Goal: Information Seeking & Learning: Learn about a topic

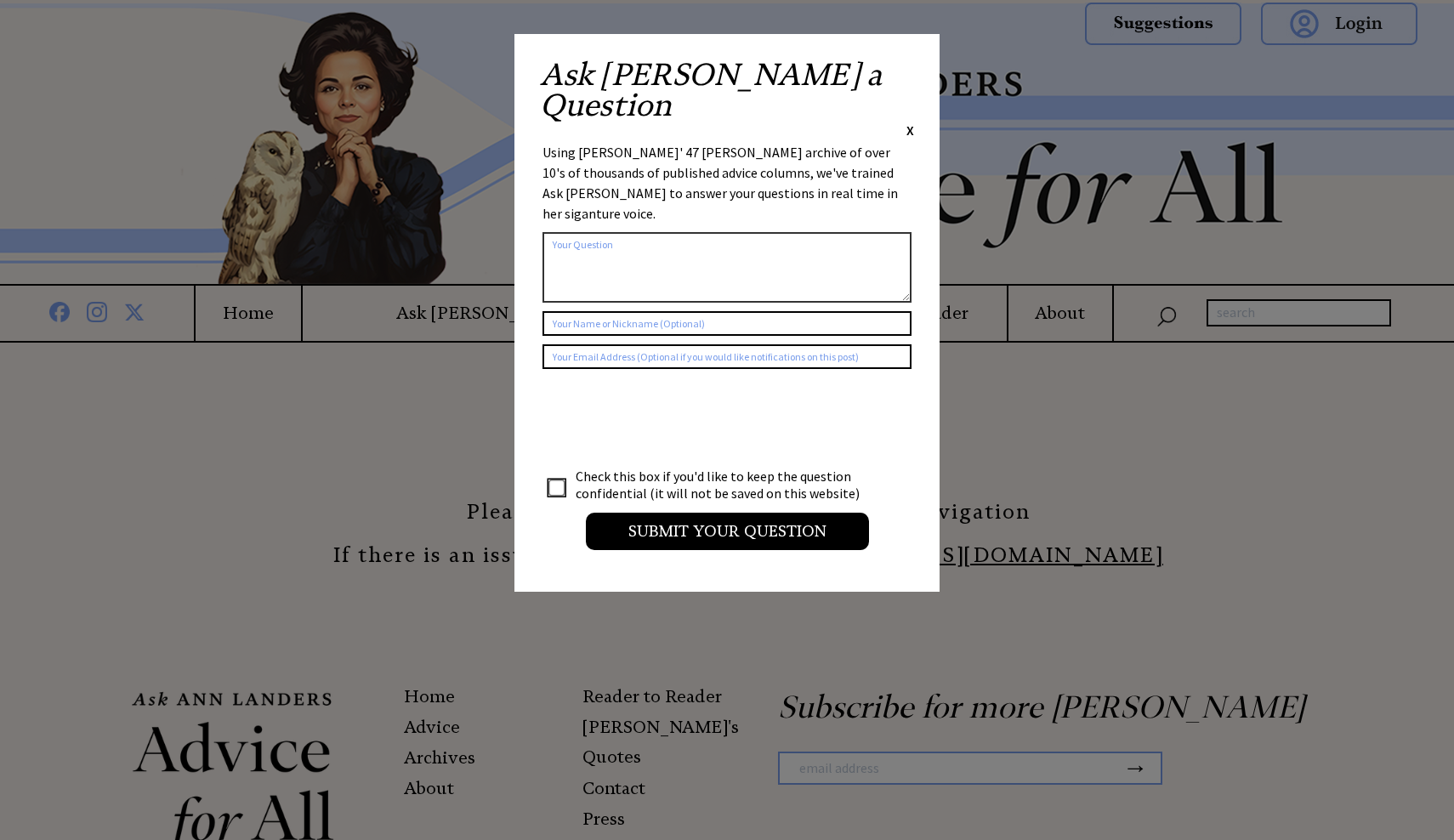
click at [912, 122] on span "X" at bounding box center [910, 130] width 8 height 17
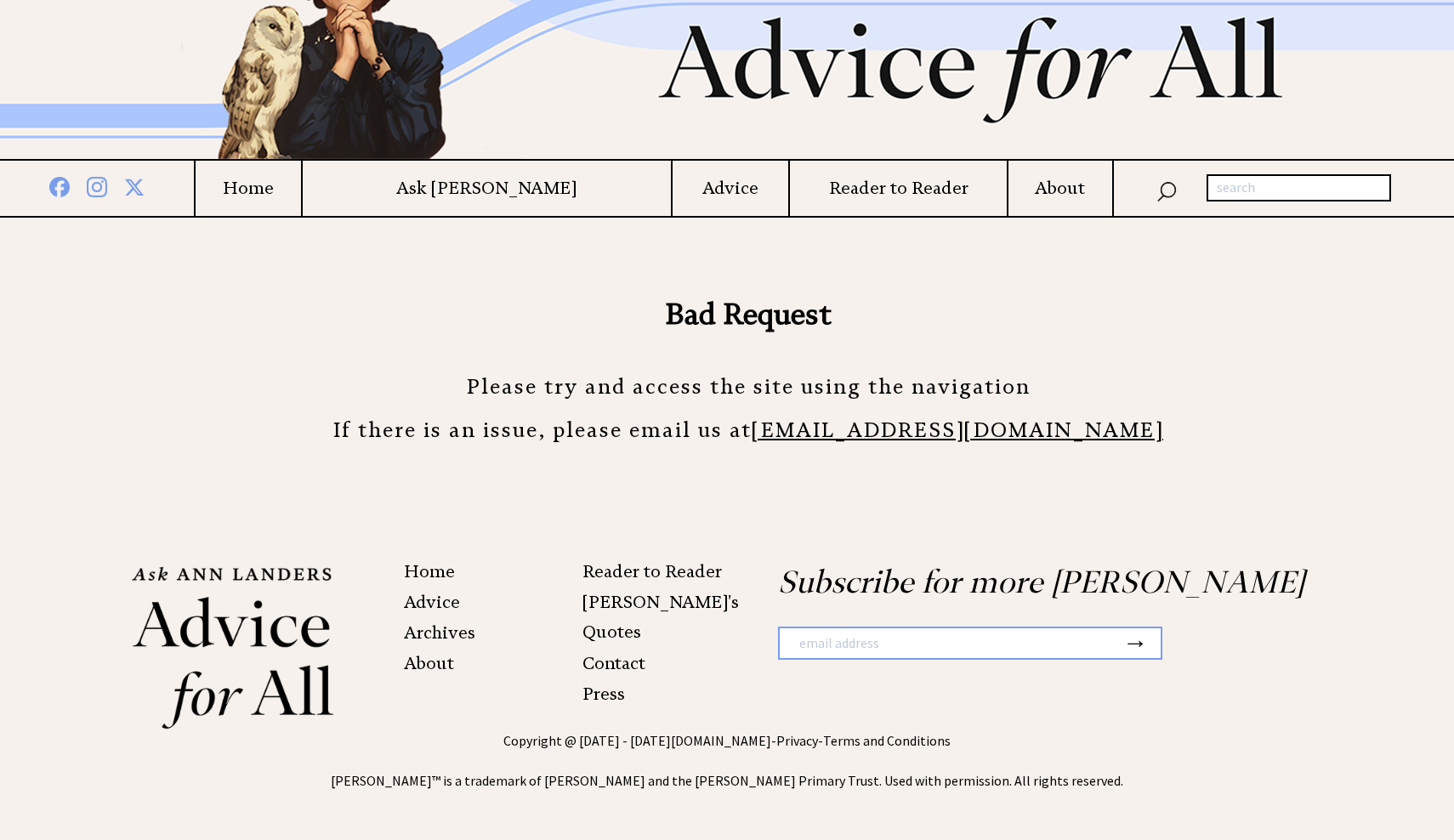
scroll to position [124, 0]
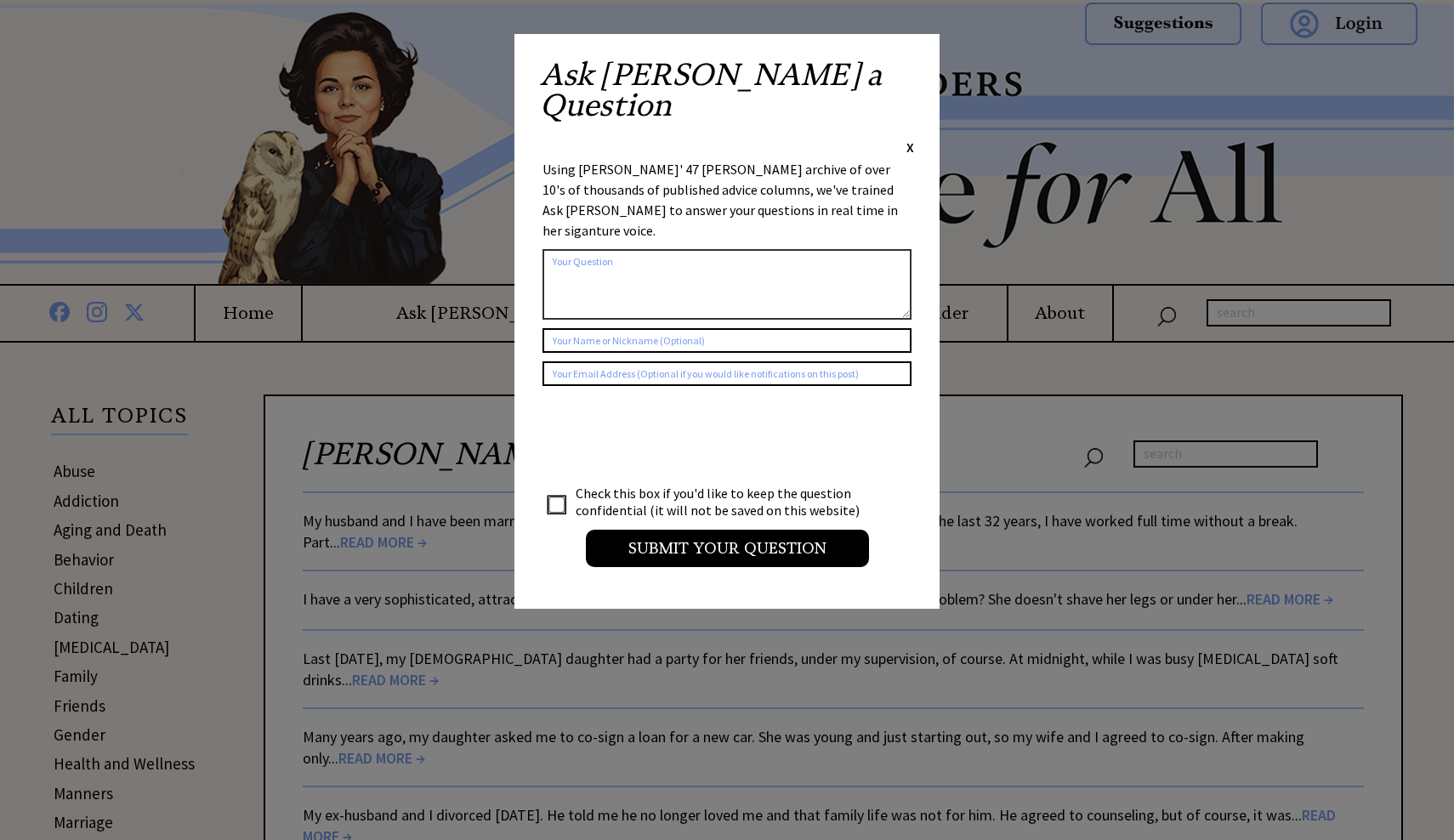
click at [908, 138] on span "X" at bounding box center [910, 146] width 8 height 17
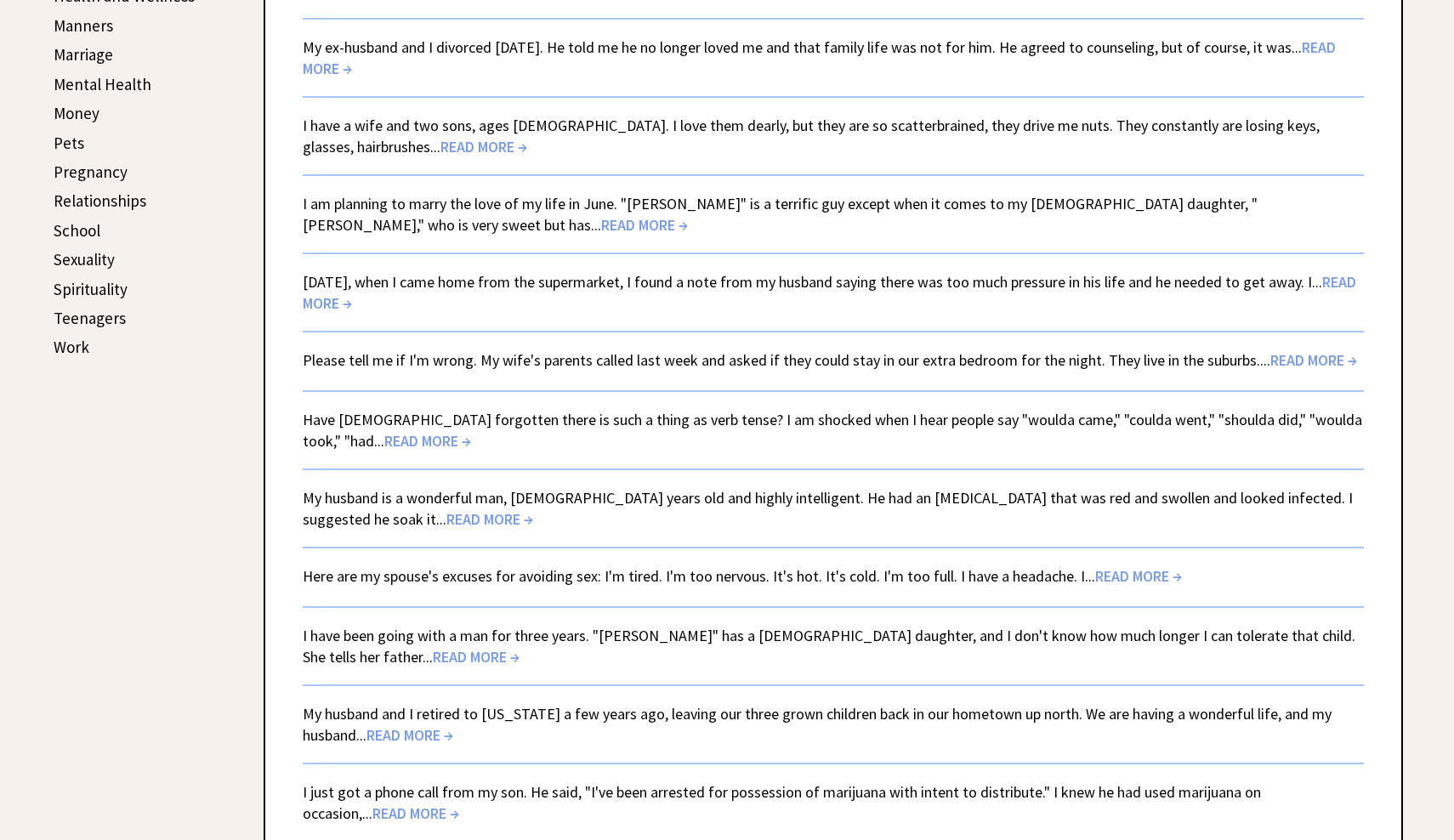
scroll to position [787, 0]
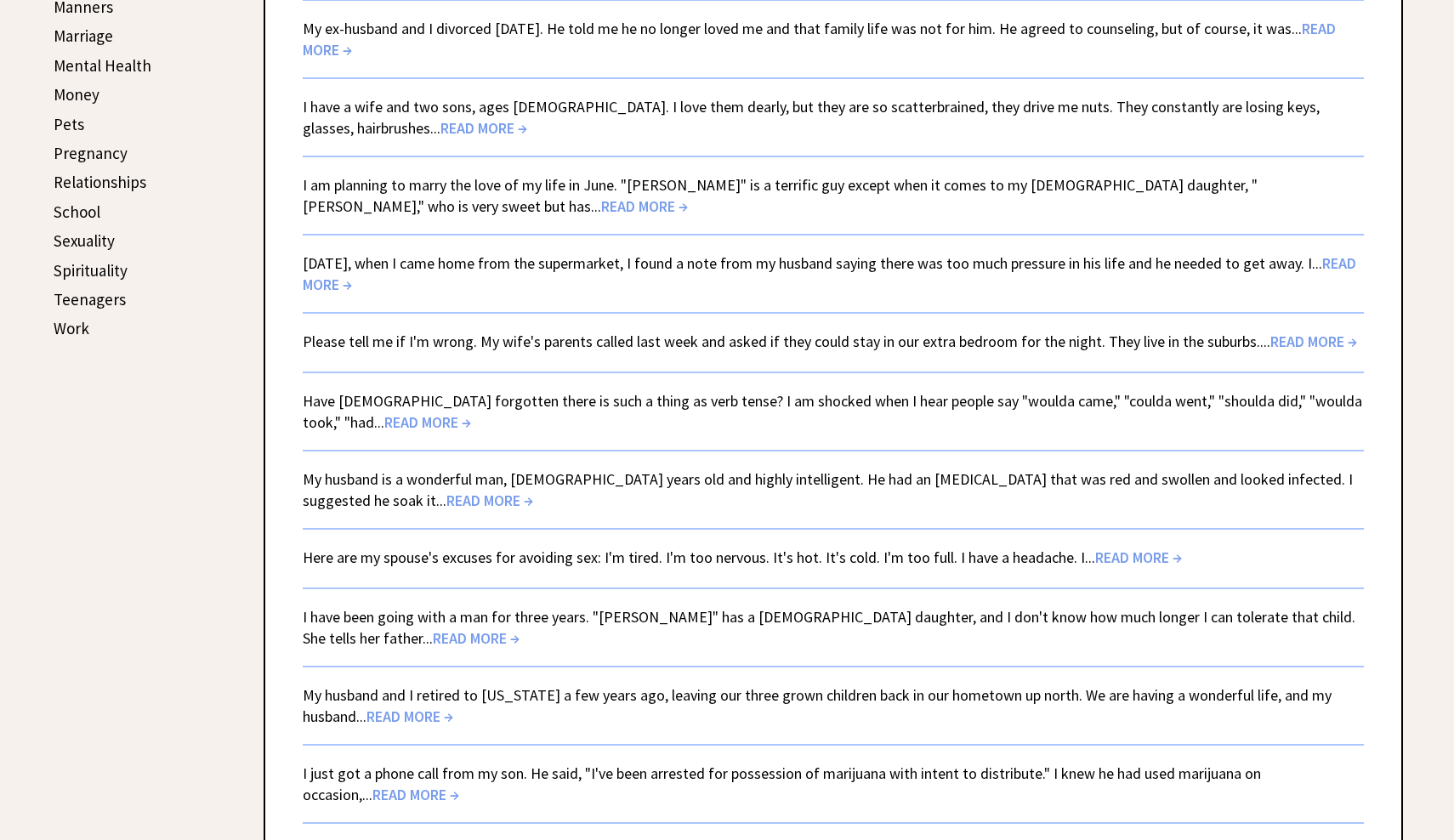
click at [1297, 338] on span "READ MORE →" at bounding box center [1314, 341] width 87 height 20
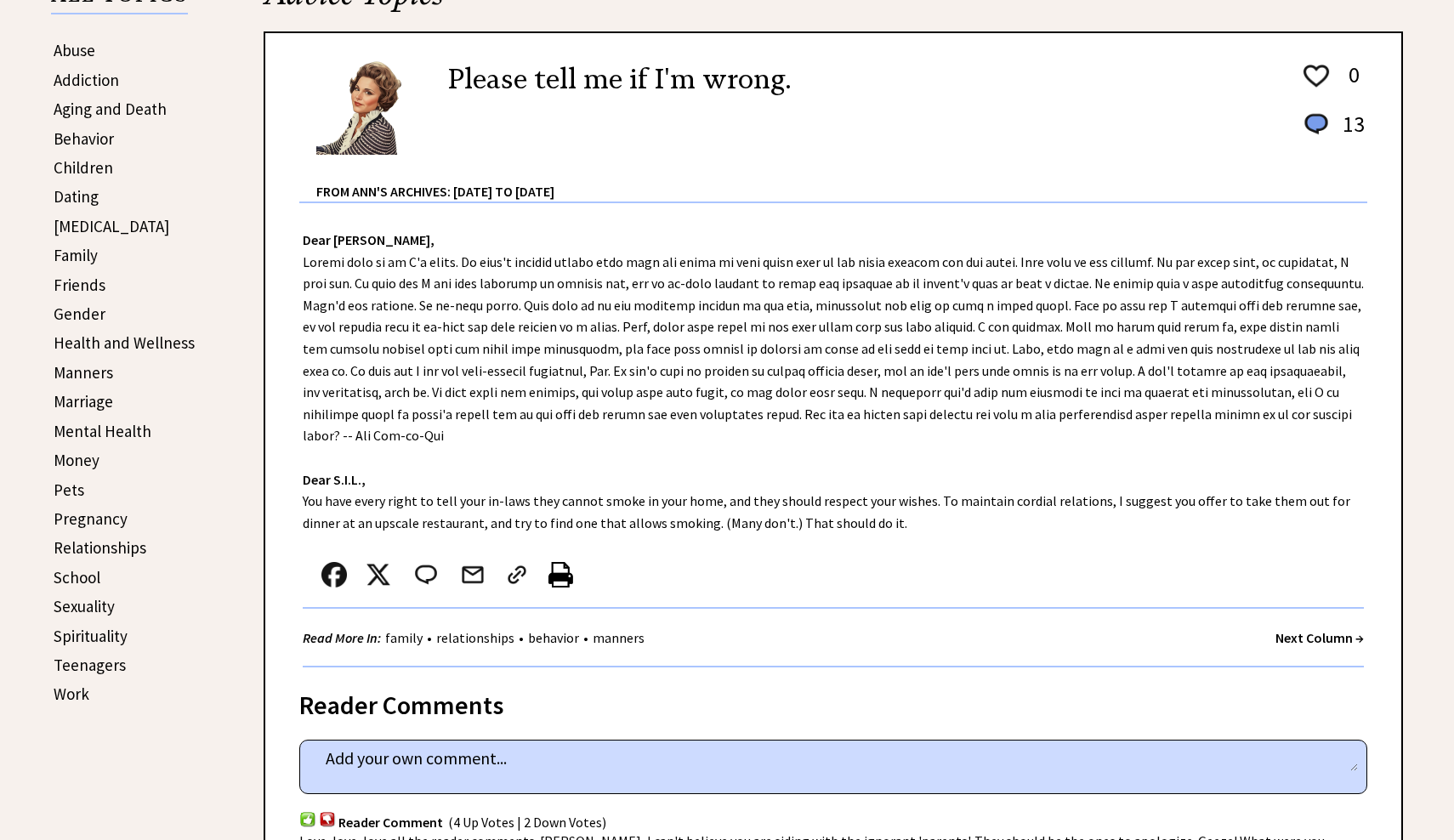
scroll to position [348, 0]
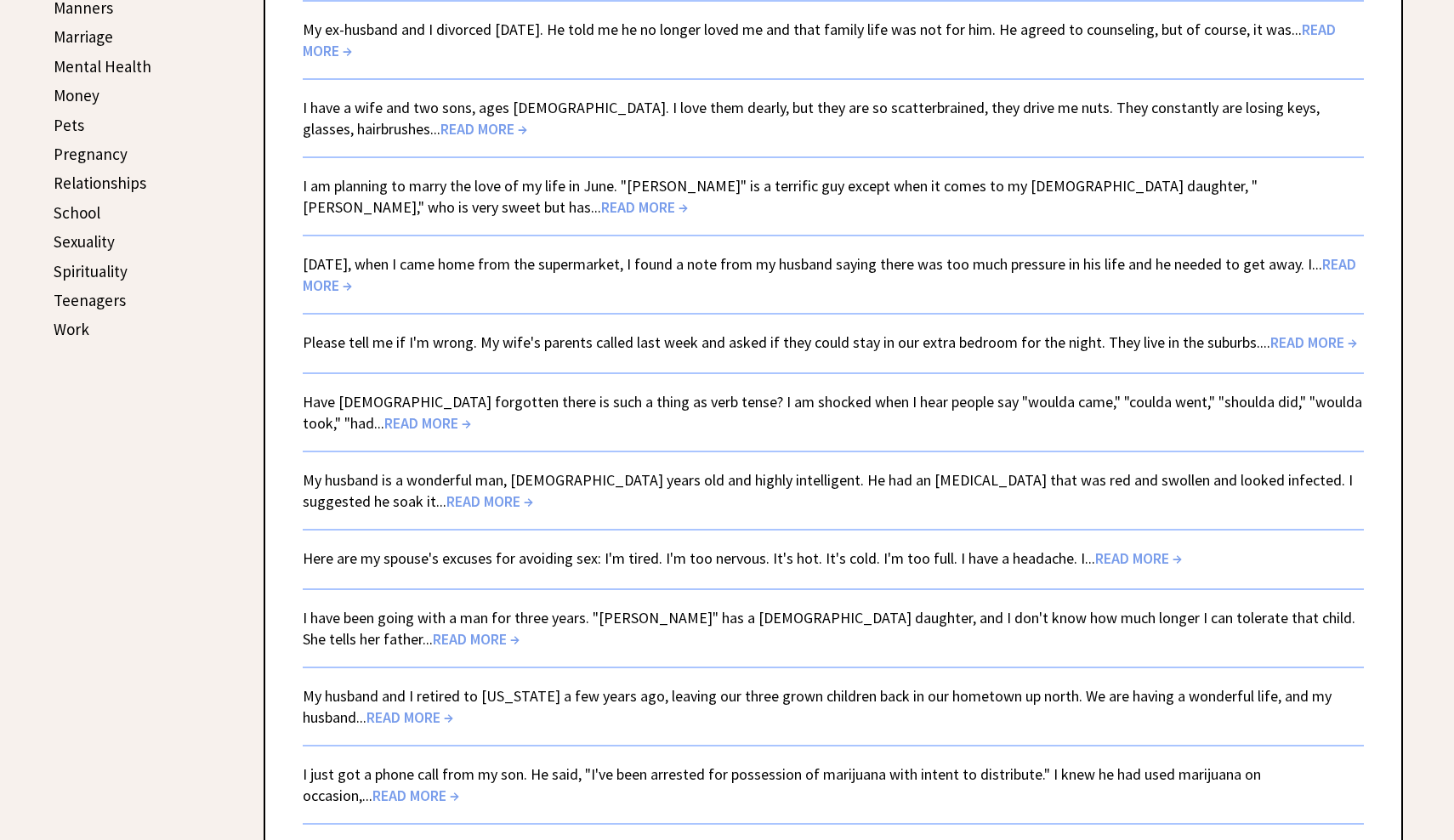
scroll to position [787, 0]
click at [384, 420] on span "READ MORE →" at bounding box center [428, 422] width 87 height 20
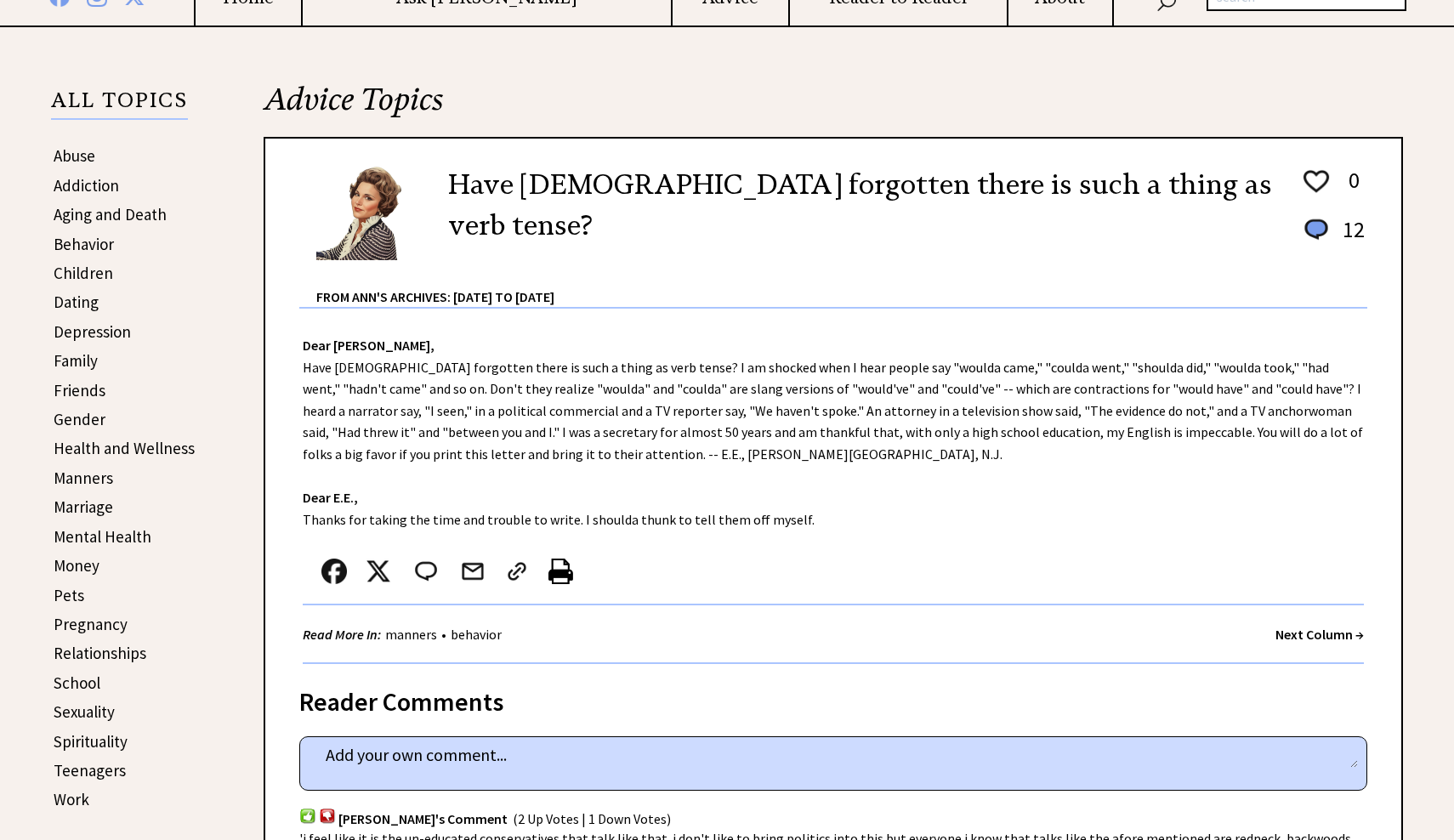
scroll to position [326, 0]
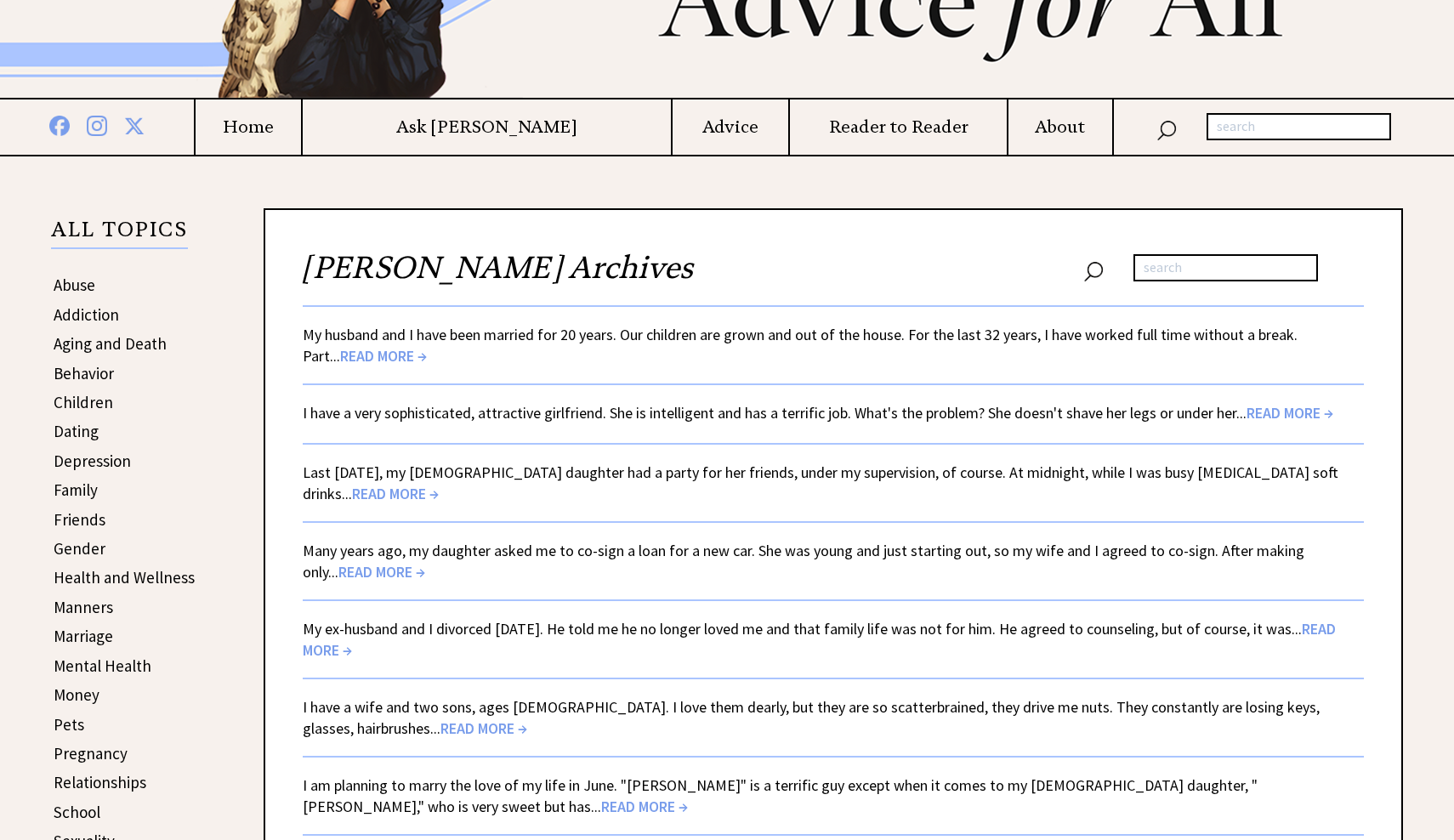
scroll to position [186, 0]
click at [389, 362] on span "READ MORE →" at bounding box center [383, 356] width 87 height 20
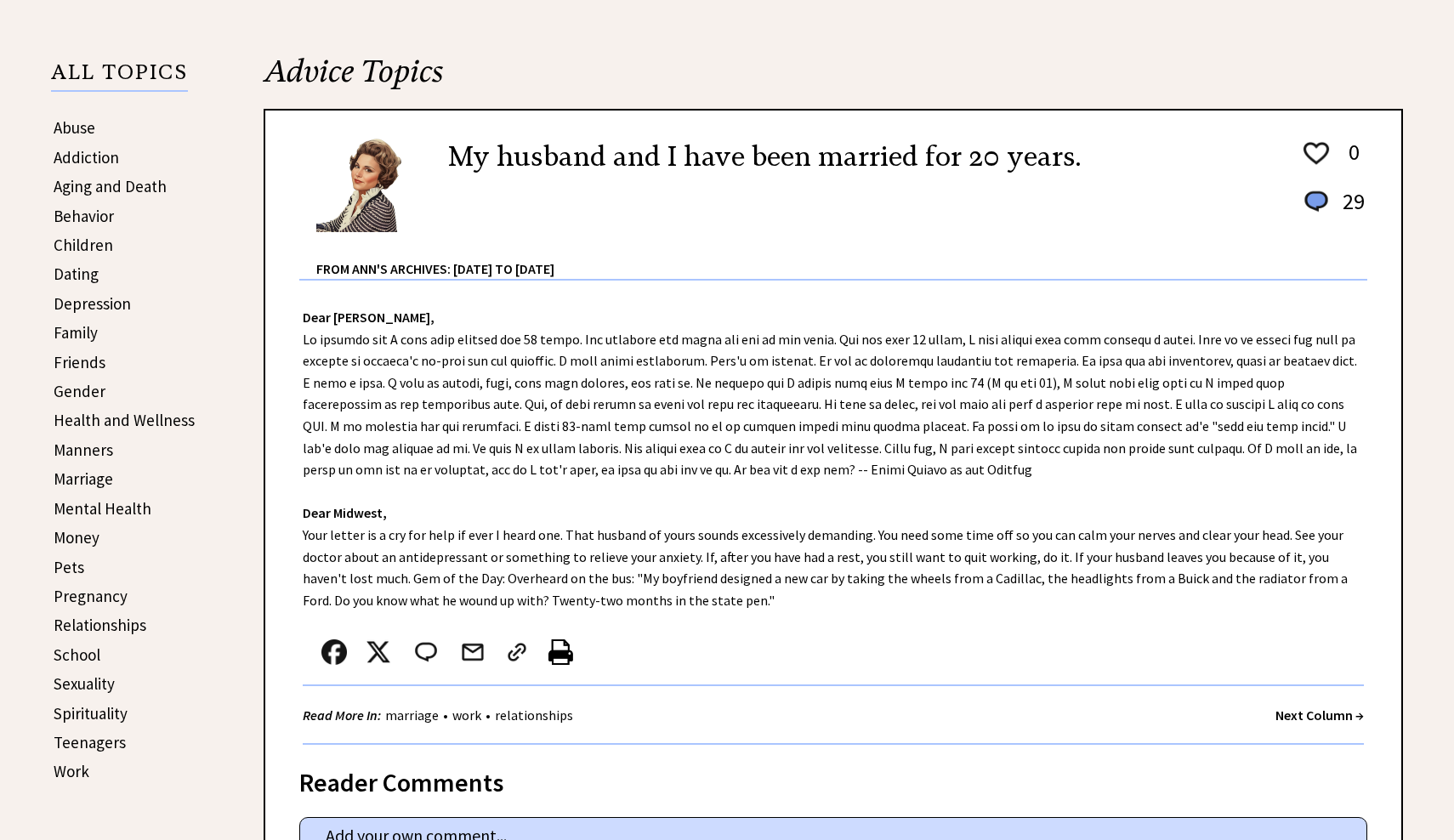
scroll to position [278, 0]
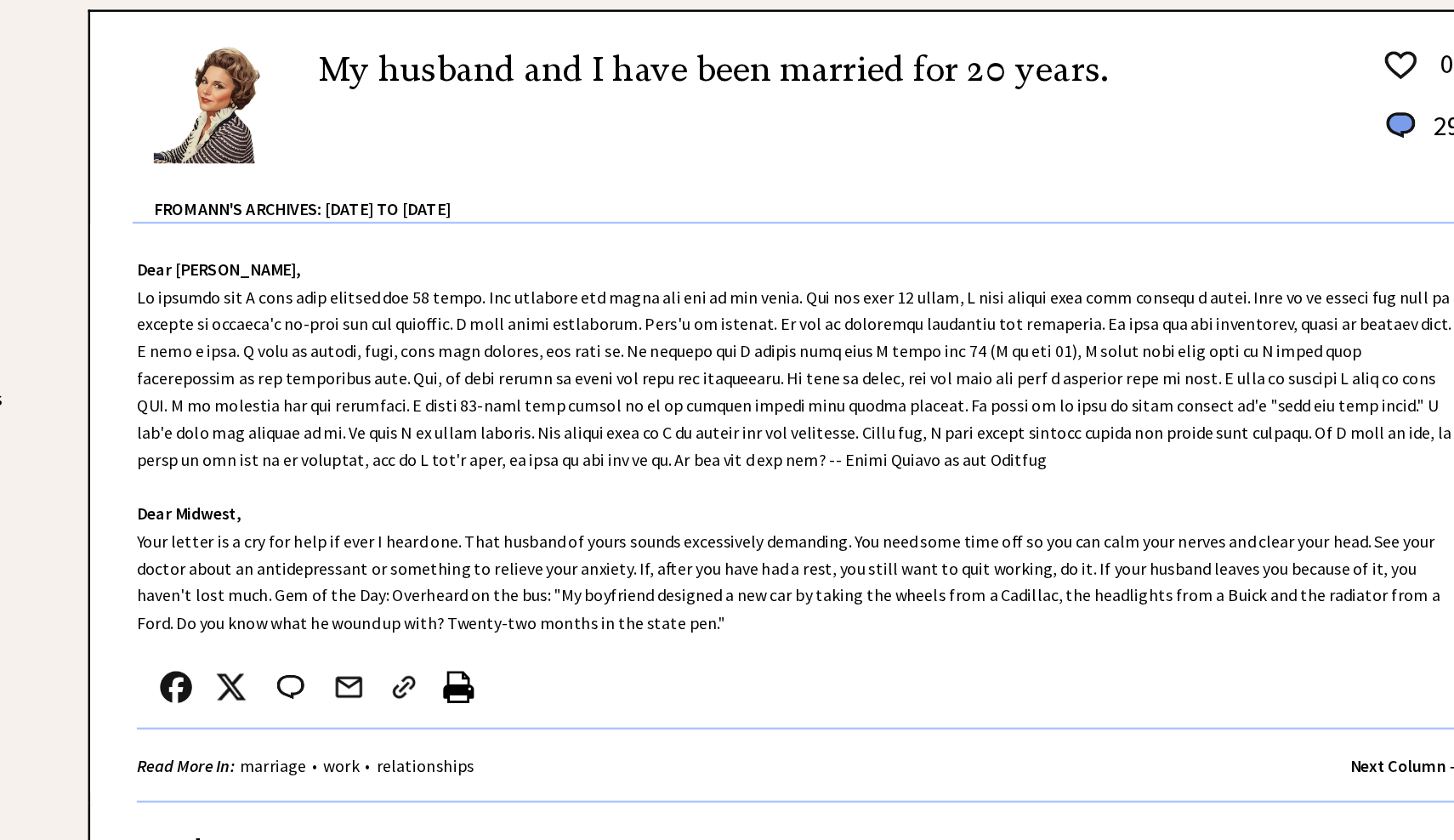
drag, startPoint x: 782, startPoint y: 412, endPoint x: 744, endPoint y: 410, distance: 38.1
click at [744, 410] on div "Dear Ann Landers, Dear Midwest, Your letter is a cry for help if ever I heard o…" at bounding box center [833, 577] width 1136 height 464
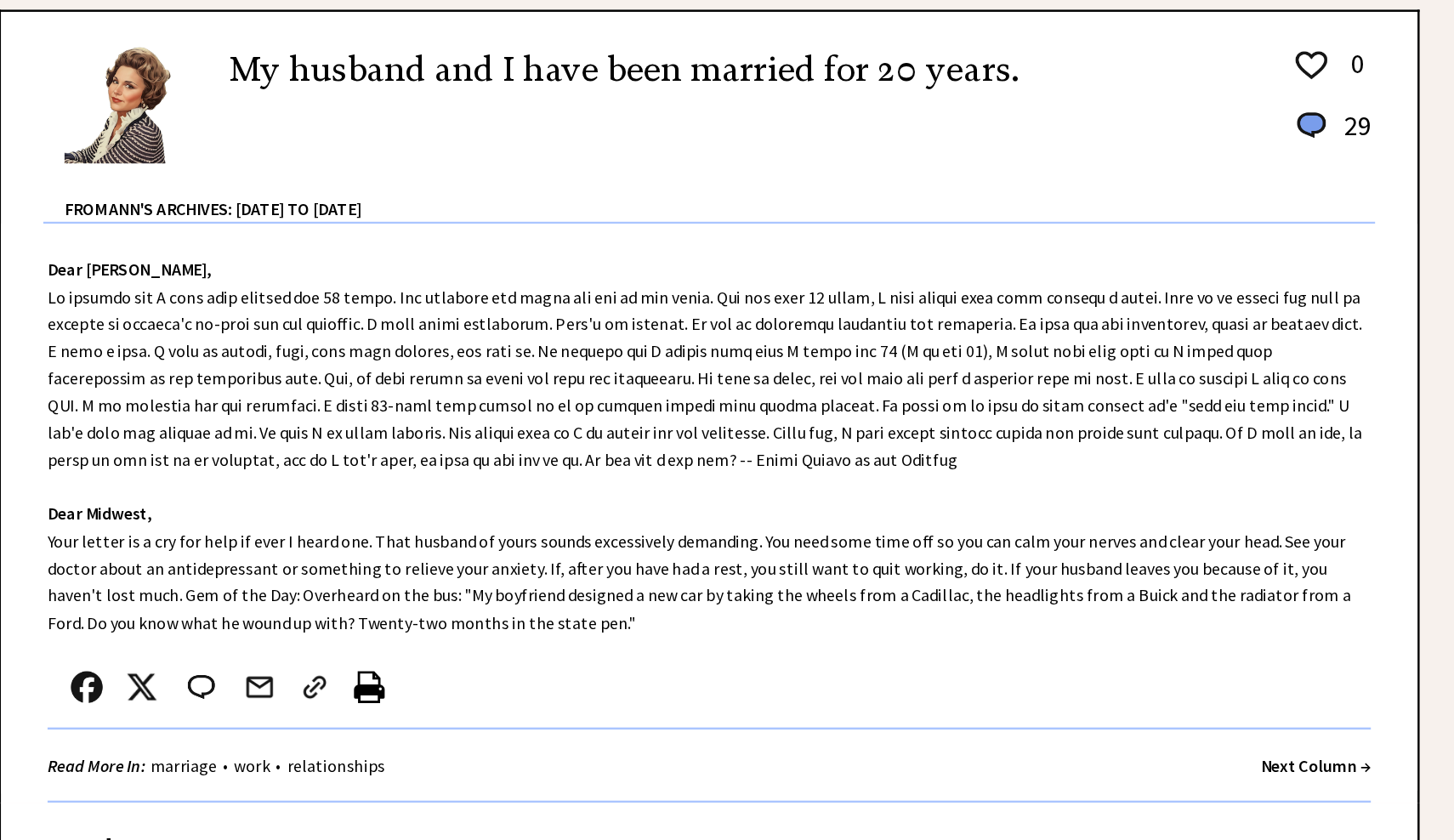
scroll to position [280, 0]
